Goal: Participate in discussion: Engage in conversation with other users on a specific topic

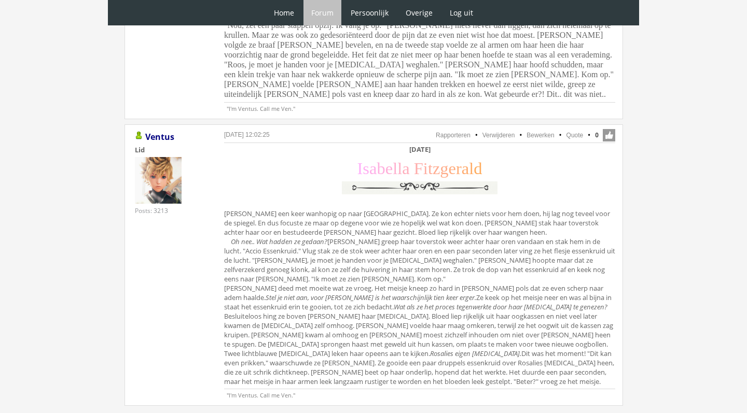
scroll to position [2700, 0]
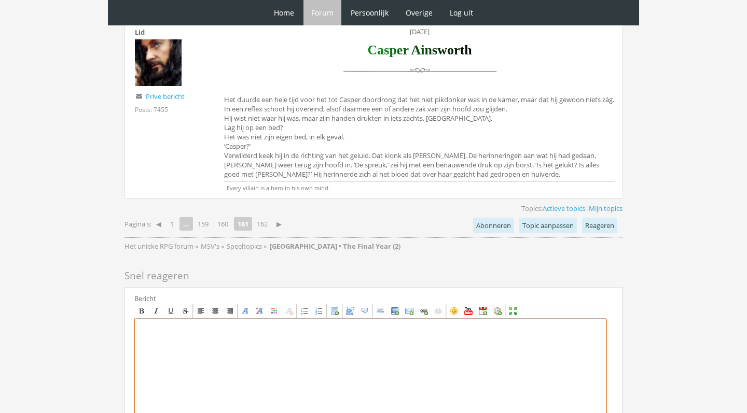
scroll to position [3935, 0]
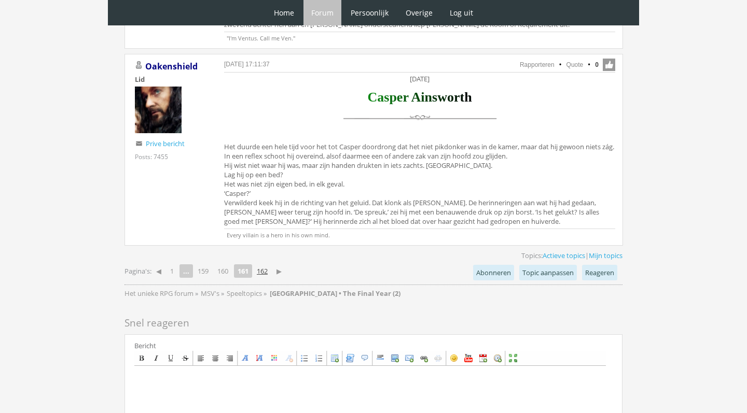
click at [269, 264] on link "162" at bounding box center [262, 271] width 19 height 15
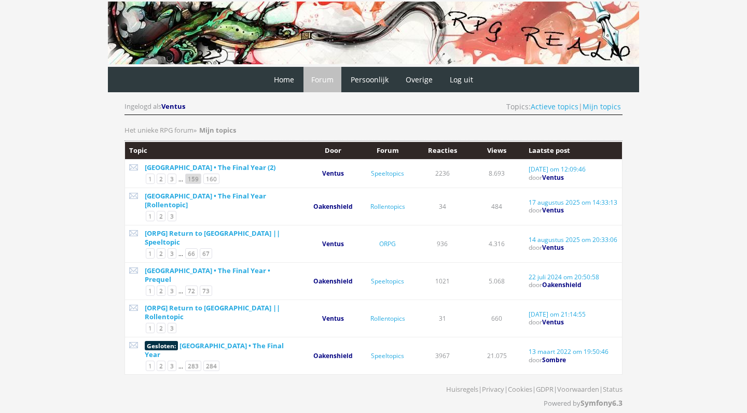
click at [196, 178] on link "159" at bounding box center [193, 179] width 16 height 10
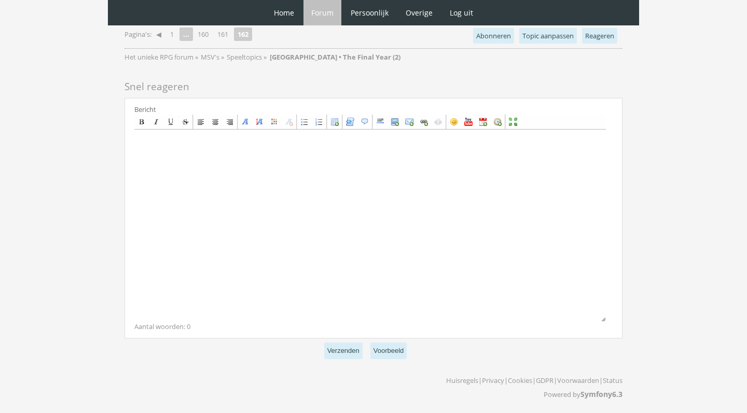
scroll to position [764, 0]
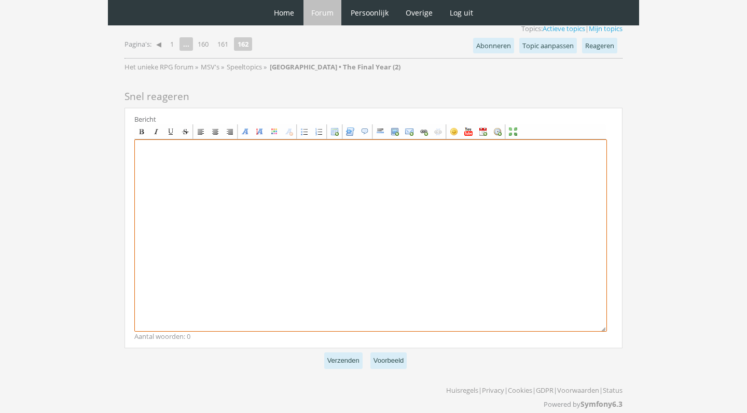
click at [272, 204] on textarea at bounding box center [370, 236] width 473 height 192
paste textarea "Hi Joaquin, Wat was ik stiekem opgelucht toen ik je brief vorige week kreeg. Ik…"
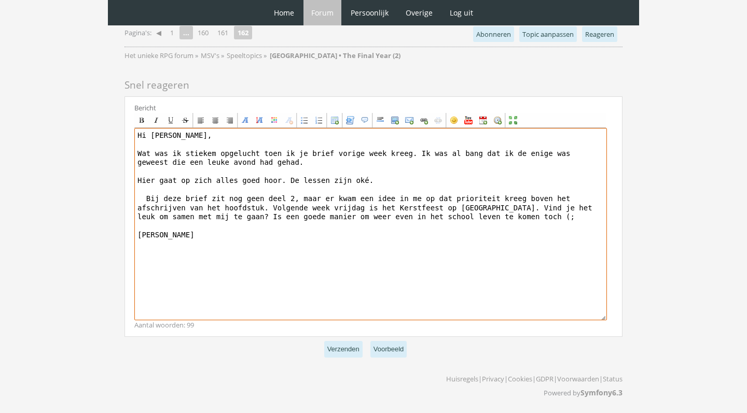
scroll to position [767, 0]
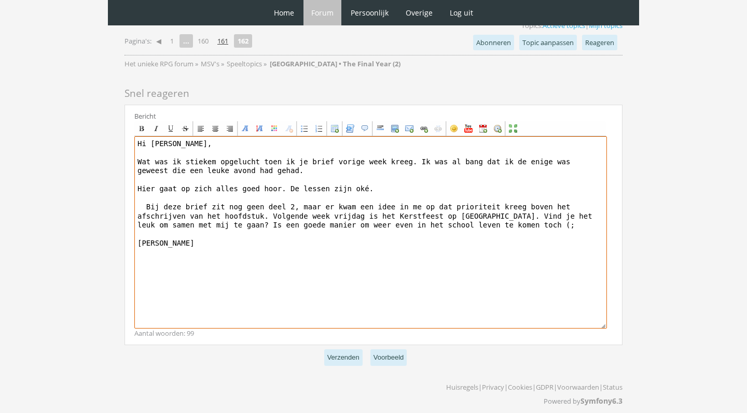
type textarea "Hi Joaquin, Wat was ik stiekem opgelucht toen ik je brief vorige week kreeg. Ik…"
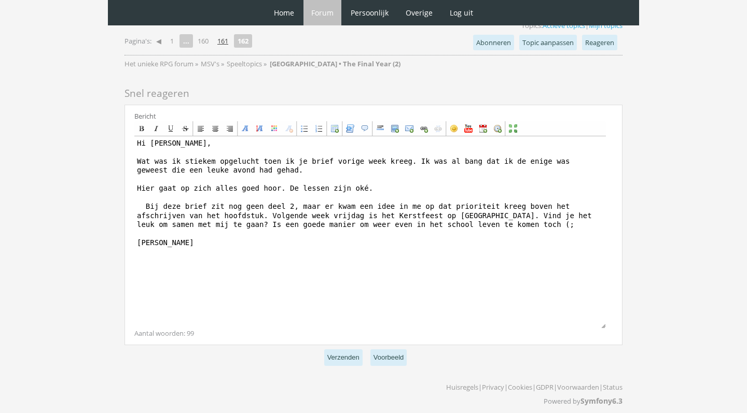
click at [232, 39] on link "161" at bounding box center [222, 41] width 19 height 15
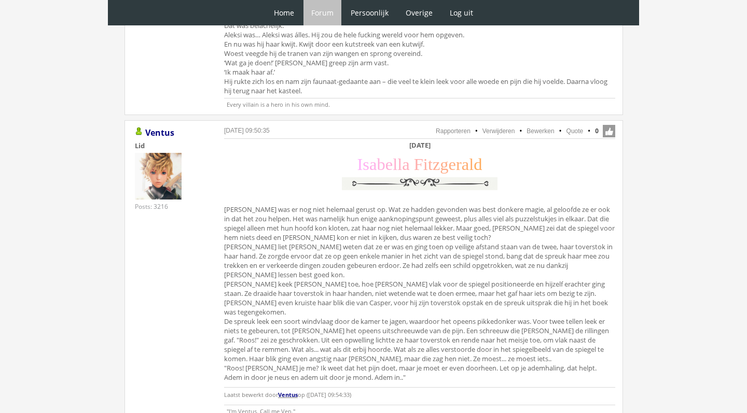
scroll to position [2077, 0]
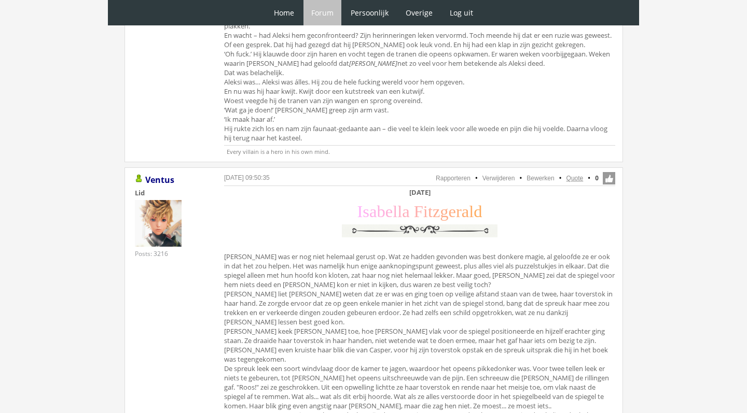
click at [578, 175] on link "Quote" at bounding box center [574, 178] width 17 height 7
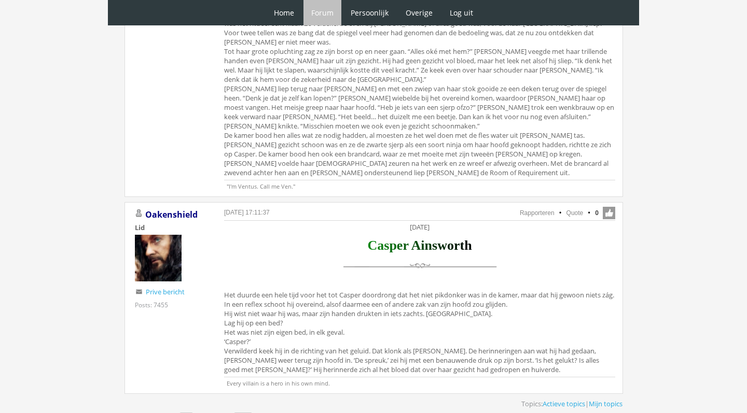
scroll to position [3786, 0]
click at [262, 413] on link "162" at bounding box center [262, 420] width 19 height 15
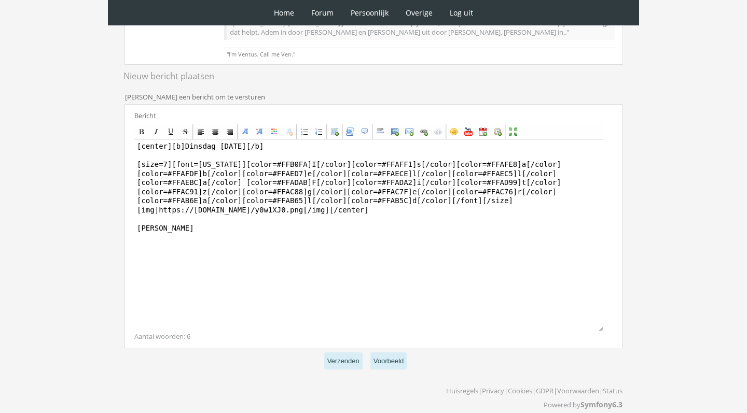
scroll to position [407, 0]
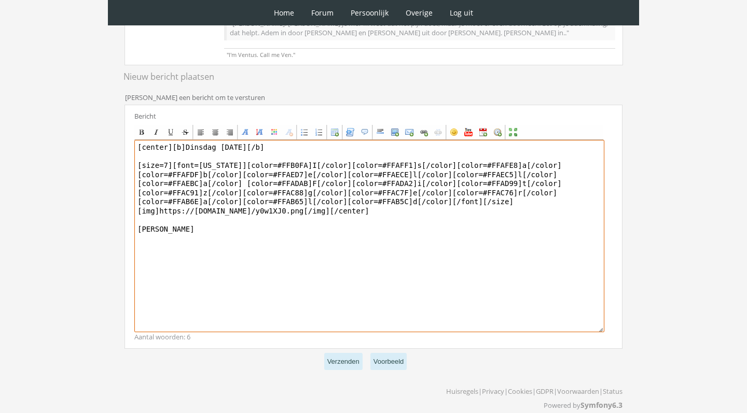
drag, startPoint x: 226, startPoint y: 142, endPoint x: 211, endPoint y: 140, distance: 15.2
click at [211, 140] on textarea "[center][b]Dinsdag 7 december[/b] [size=7][font=Georgia][color=#FFB0FA]I[/color…" at bounding box center [369, 236] width 470 height 192
drag, startPoint x: 225, startPoint y: 140, endPoint x: 187, endPoint y: 137, distance: 38.0
click at [187, 140] on textarea "[center][b]Dinsdag 7 december[/b] [size=7][font=Georgia][color=#FFB0FA]I[/color…" at bounding box center [369, 236] width 470 height 192
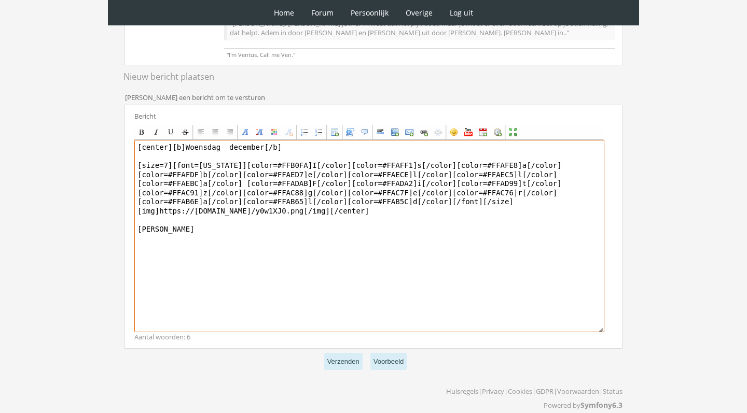
type textarea "[center][b]Woensdag 8 december[/b] [size=7][font=Georgia][color=#FFB0FA]I[/colo…"
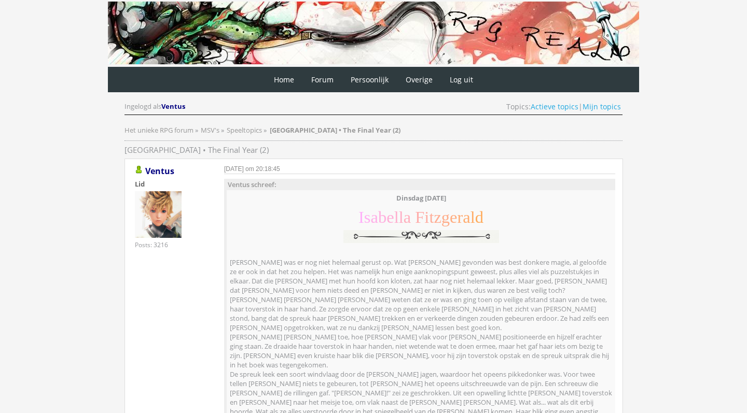
scroll to position [0, 0]
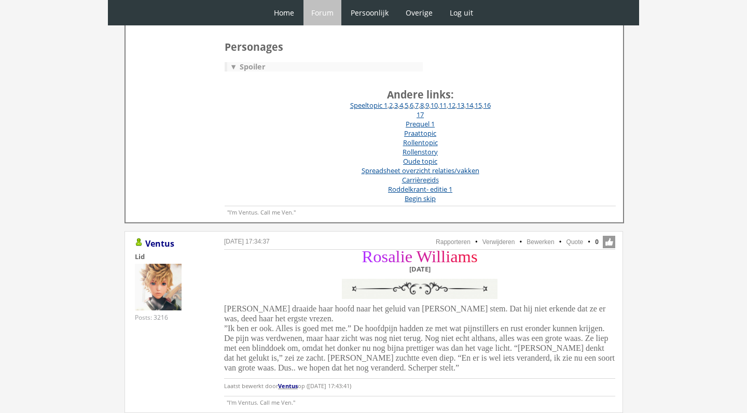
scroll to position [373, 0]
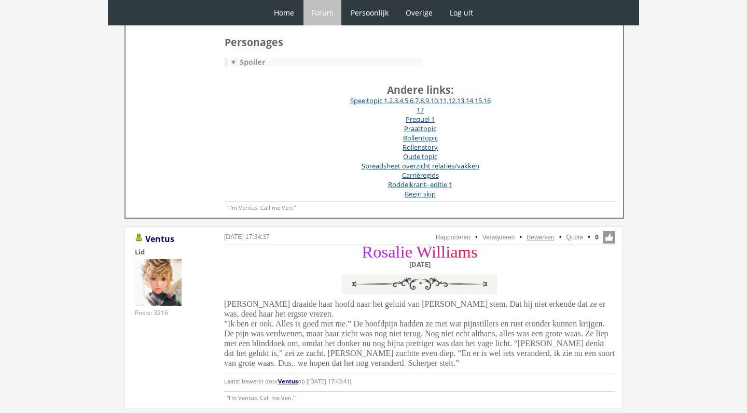
click at [545, 237] on link "Bewerken" at bounding box center [539, 237] width 27 height 7
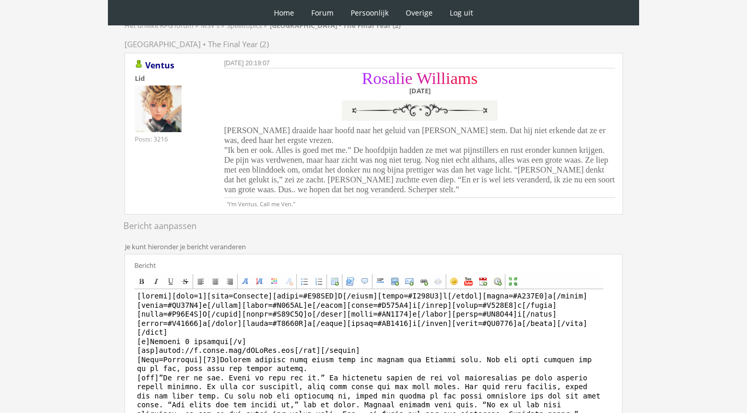
scroll to position [117, 0]
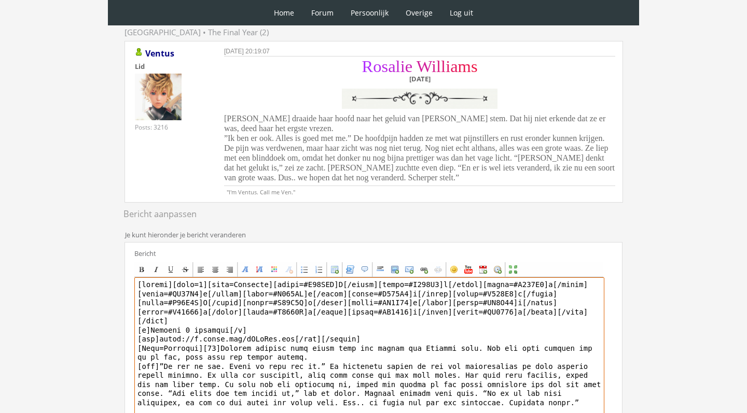
drag, startPoint x: 190, startPoint y: 327, endPoint x: 153, endPoint y: 327, distance: 37.3
click at [153, 327] on textarea at bounding box center [369, 374] width 470 height 192
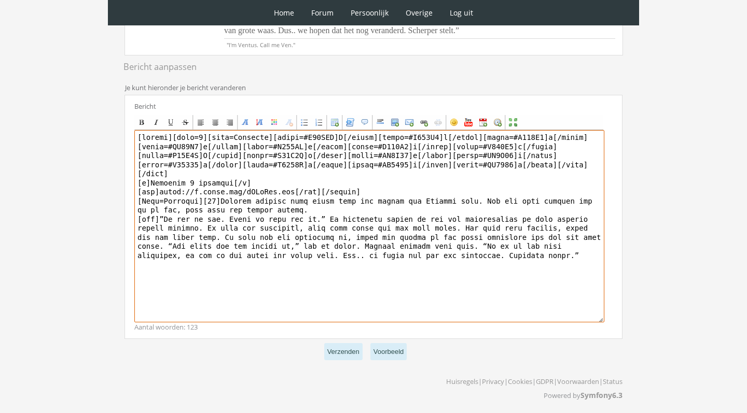
scroll to position [264, 0]
type textarea "[center][size=7][font=Garamond][color=#B12BFF]R[/color][color=#B529F2]o[/color]…"
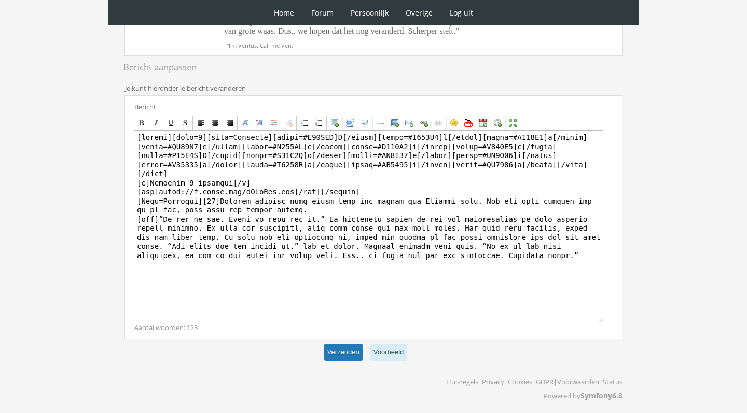
click at [339, 352] on button "Verzenden" at bounding box center [343, 352] width 38 height 17
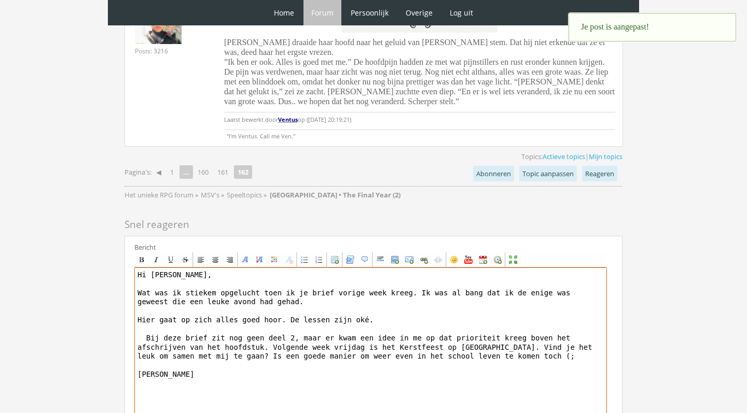
scroll to position [673, 0]
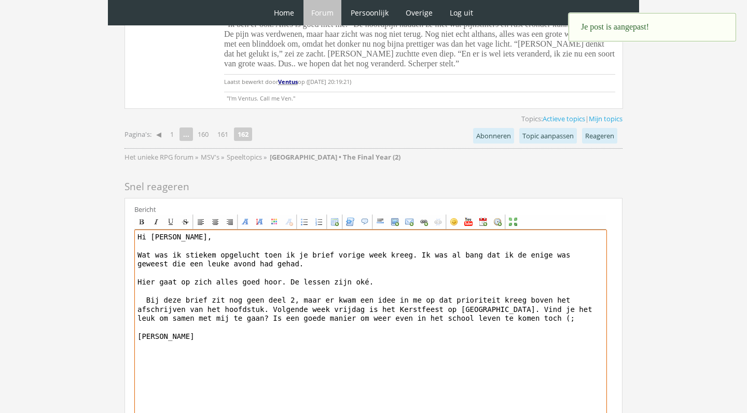
click at [136, 234] on textarea "Hi [PERSON_NAME], Wat was ik stiekem opgelucht toen ik je brief vorige week kre…" at bounding box center [370, 326] width 473 height 192
paste textarea "[center][b][DATE][/b] [size=7][font=[US_STATE]][color=#FFB0FA]I[/color][color=#…"
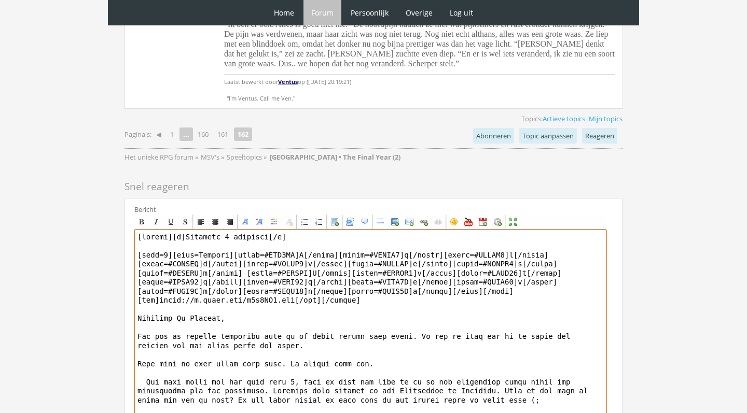
drag, startPoint x: 174, startPoint y: 318, endPoint x: 135, endPoint y: 315, distance: 39.5
click at [135, 315] on textarea at bounding box center [370, 326] width 473 height 192
click at [150, 308] on textarea at bounding box center [370, 326] width 473 height 192
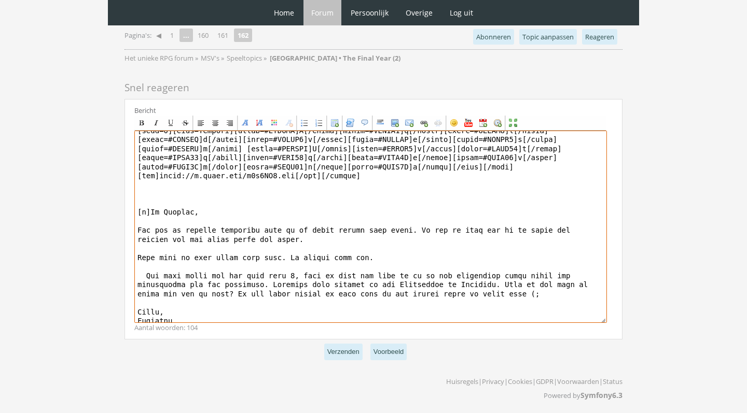
scroll to position [772, 0]
click at [186, 322] on textarea at bounding box center [370, 227] width 473 height 192
click at [300, 234] on textarea at bounding box center [370, 227] width 473 height 192
click at [392, 251] on textarea at bounding box center [370, 227] width 473 height 192
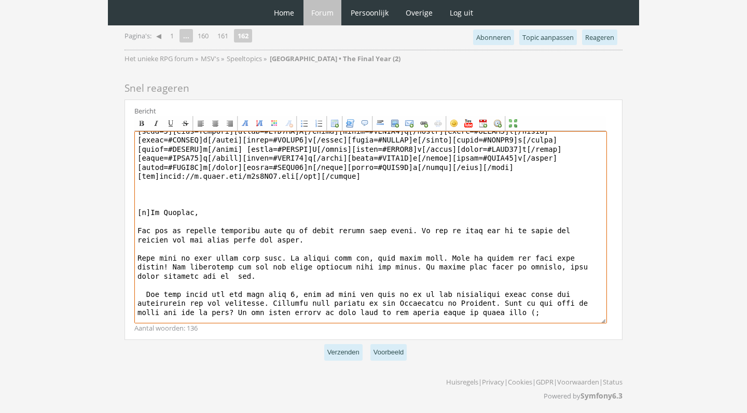
click at [239, 269] on textarea at bounding box center [370, 227] width 473 height 192
drag, startPoint x: 259, startPoint y: 273, endPoint x: 204, endPoint y: 273, distance: 55.0
click at [204, 273] on textarea at bounding box center [370, 227] width 473 height 192
type textarea "[loremi][d]Sitametc 6 adipisci[/e] [sedd=9][eius=Tempori][utlab=#ETD8MA]A[/enim…"
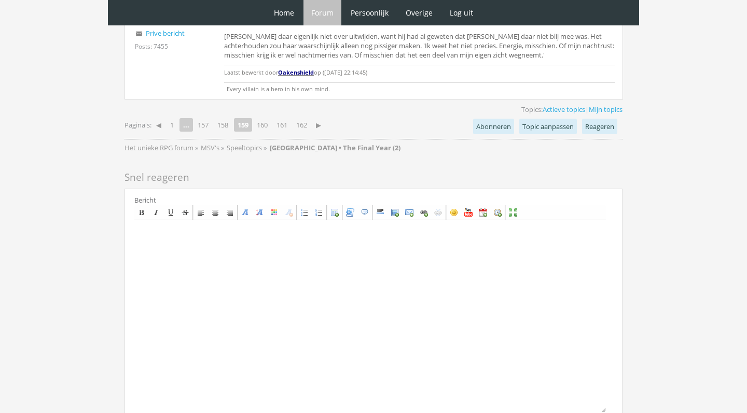
scroll to position [2554, 0]
click at [229, 118] on link "158" at bounding box center [222, 125] width 19 height 15
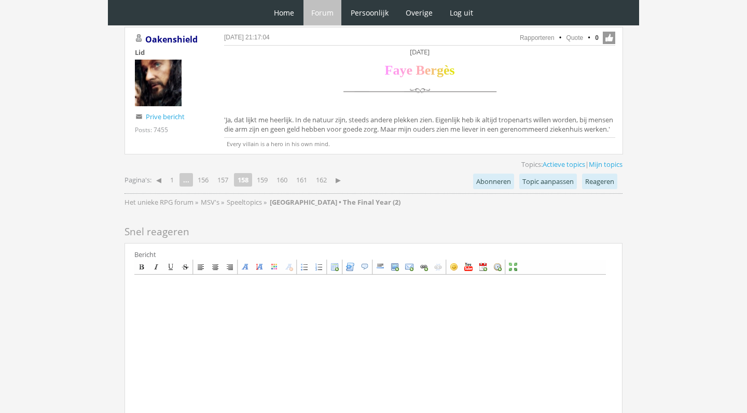
scroll to position [2690, 0]
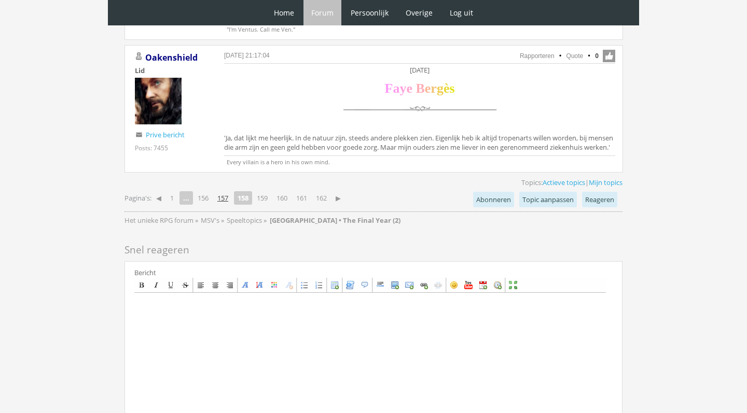
click at [226, 196] on link "157" at bounding box center [222, 198] width 19 height 15
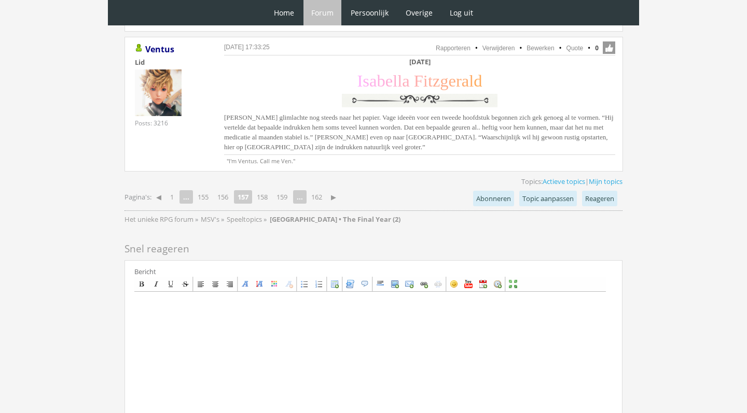
scroll to position [2563, 0]
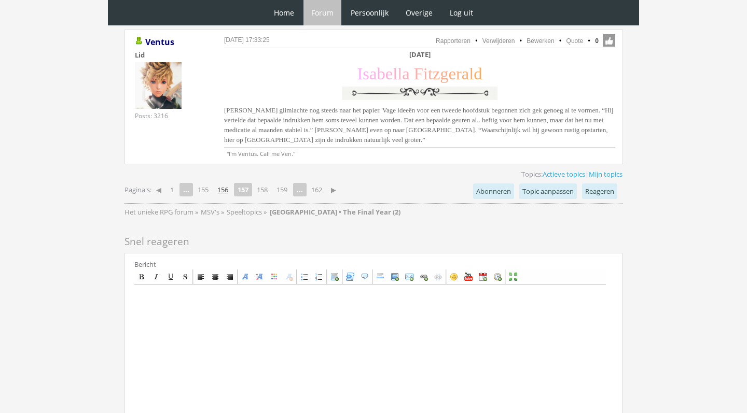
click at [228, 183] on link "156" at bounding box center [222, 190] width 19 height 15
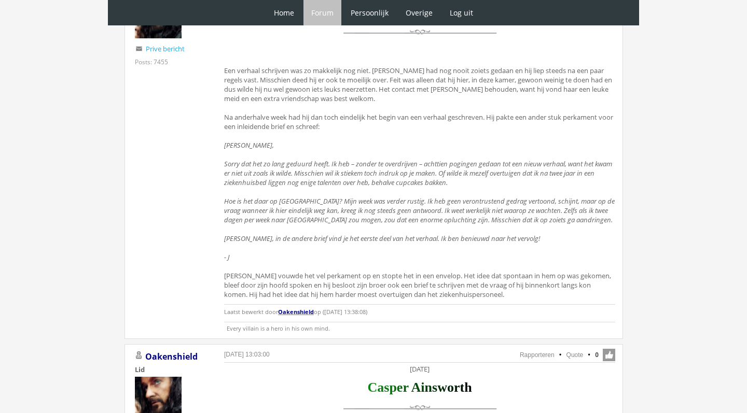
scroll to position [1772, 0]
